Goal: Check status

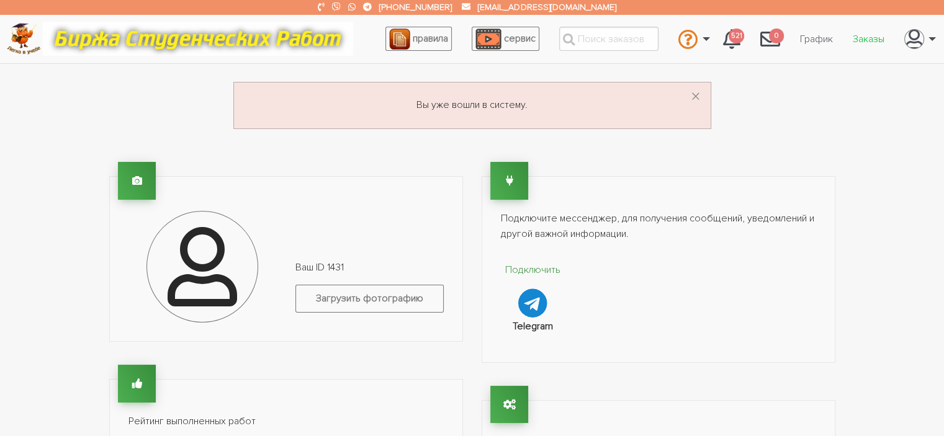
click at [872, 42] on link "Заказы" at bounding box center [869, 39] width 52 height 24
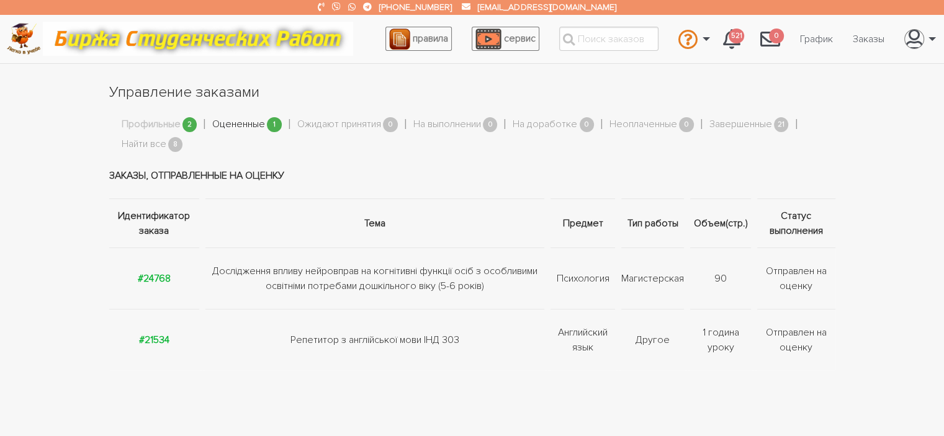
click at [236, 125] on link "Оцененные" at bounding box center [238, 125] width 53 height 16
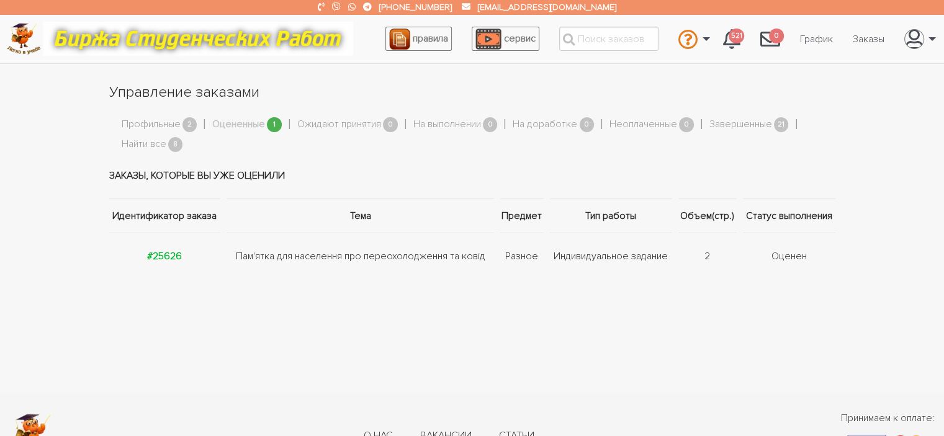
click at [236, 125] on link "Оцененные" at bounding box center [238, 125] width 53 height 16
click at [168, 260] on strong "#25626" at bounding box center [164, 256] width 35 height 12
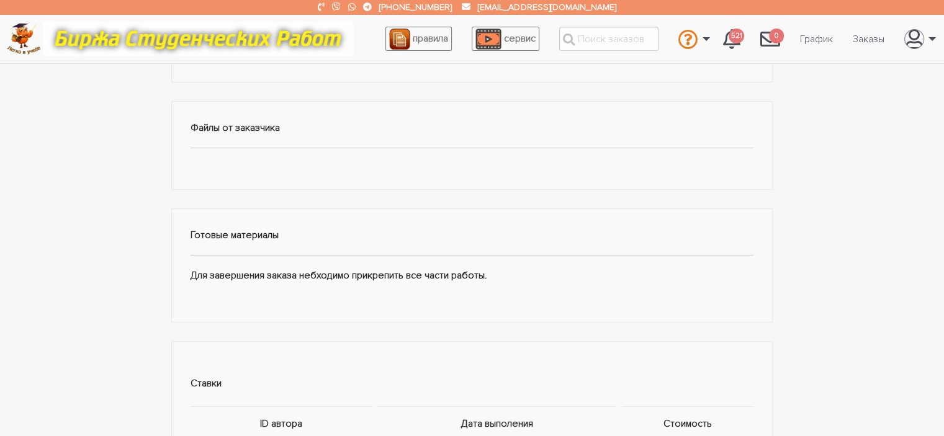
scroll to position [651, 0]
